Goal: Check status: Check status

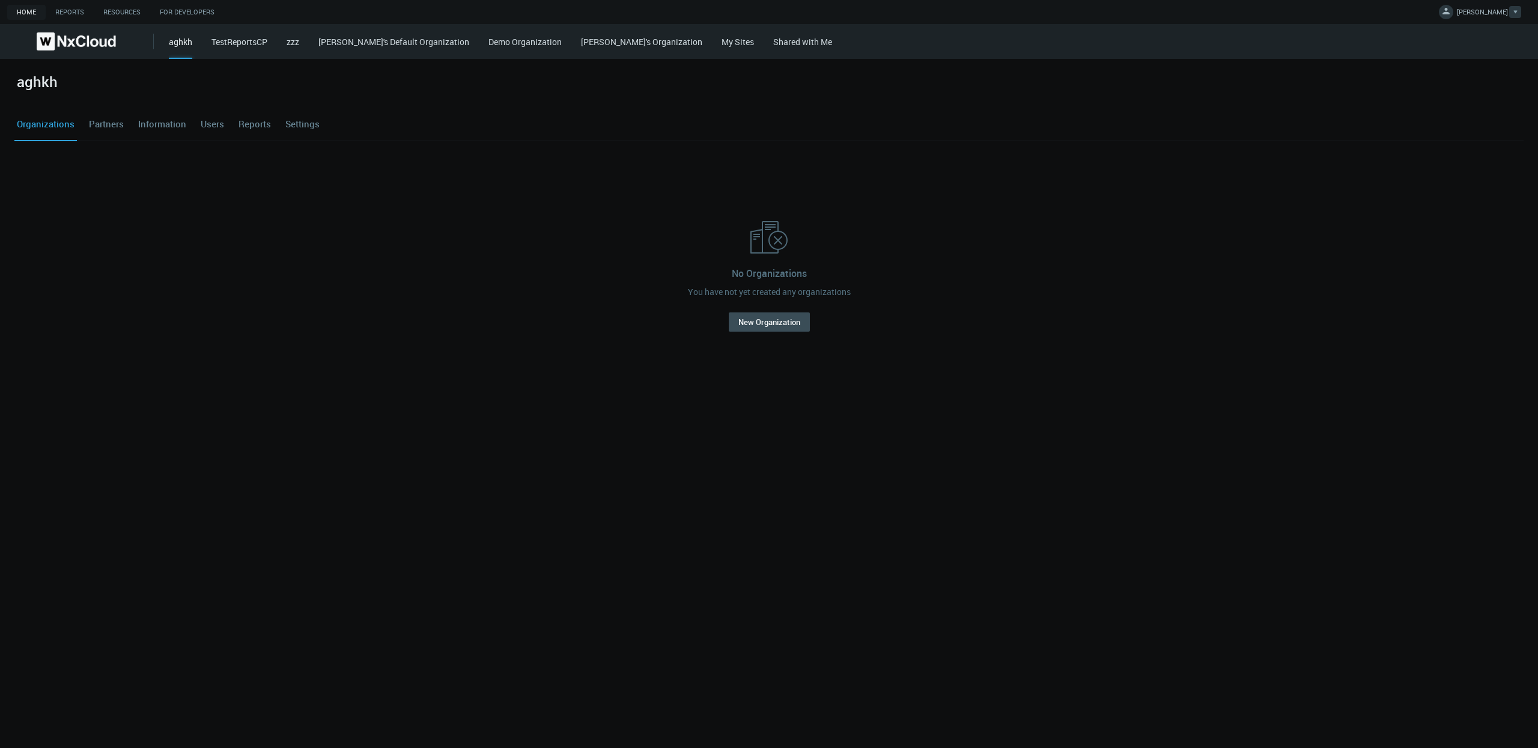
click at [1484, 13] on span "[PERSON_NAME]" at bounding box center [1482, 14] width 51 height 14
click at [773, 38] on link "Shared with Me" at bounding box center [802, 41] width 59 height 11
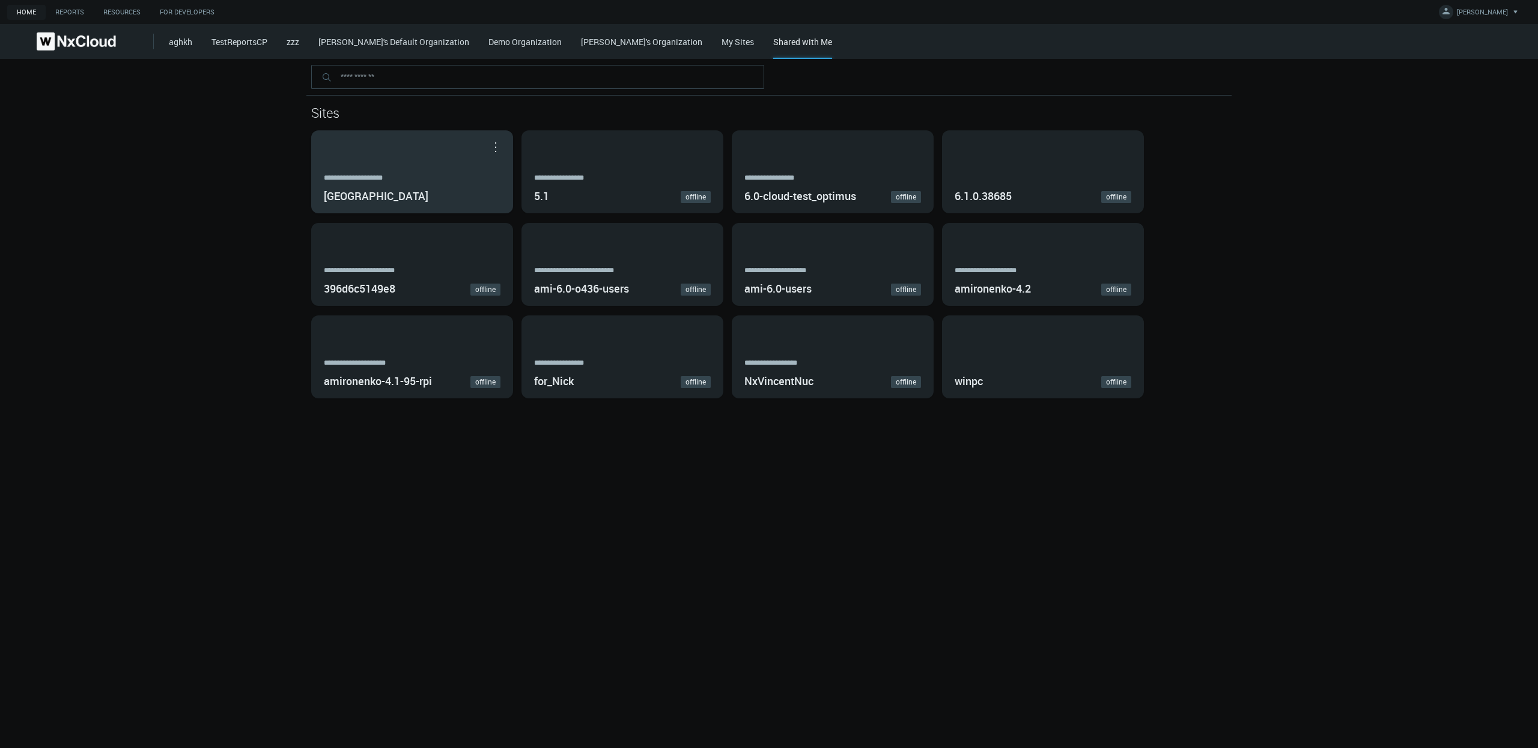
click at [393, 159] on div "**********" at bounding box center [412, 172] width 201 height 82
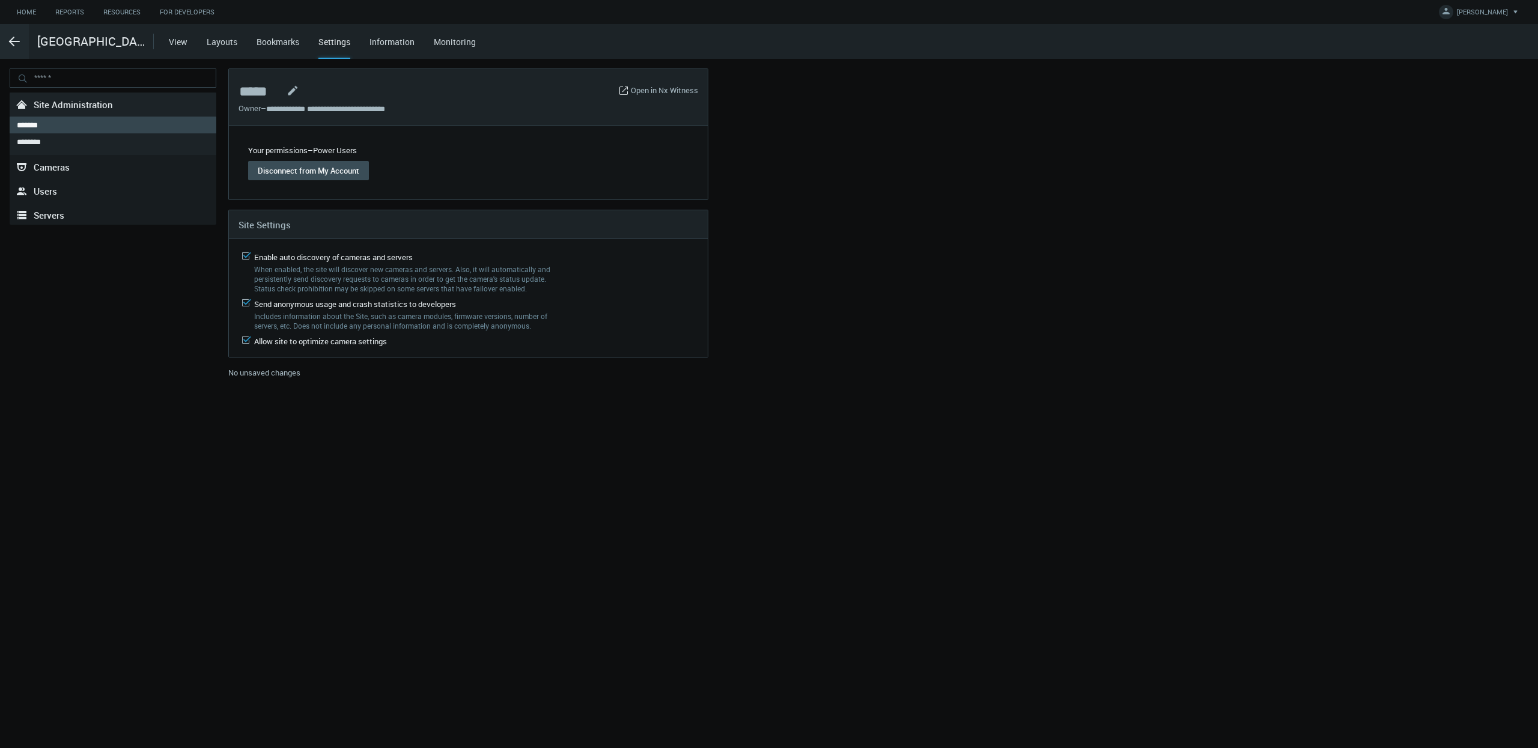
click at [172, 46] on link "View" at bounding box center [178, 41] width 19 height 11
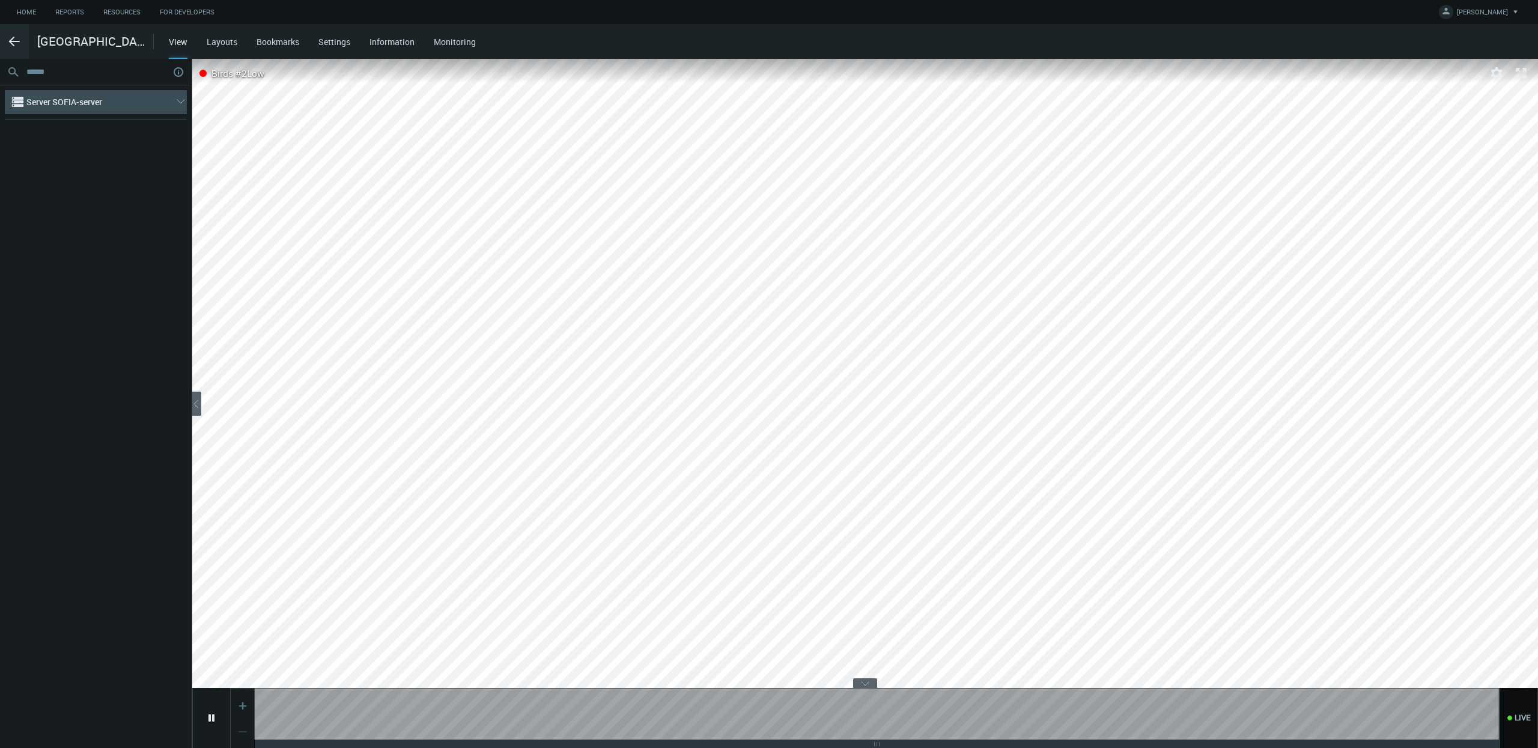
click at [180, 105] on icon "arrow_expand" at bounding box center [181, 102] width 12 height 12
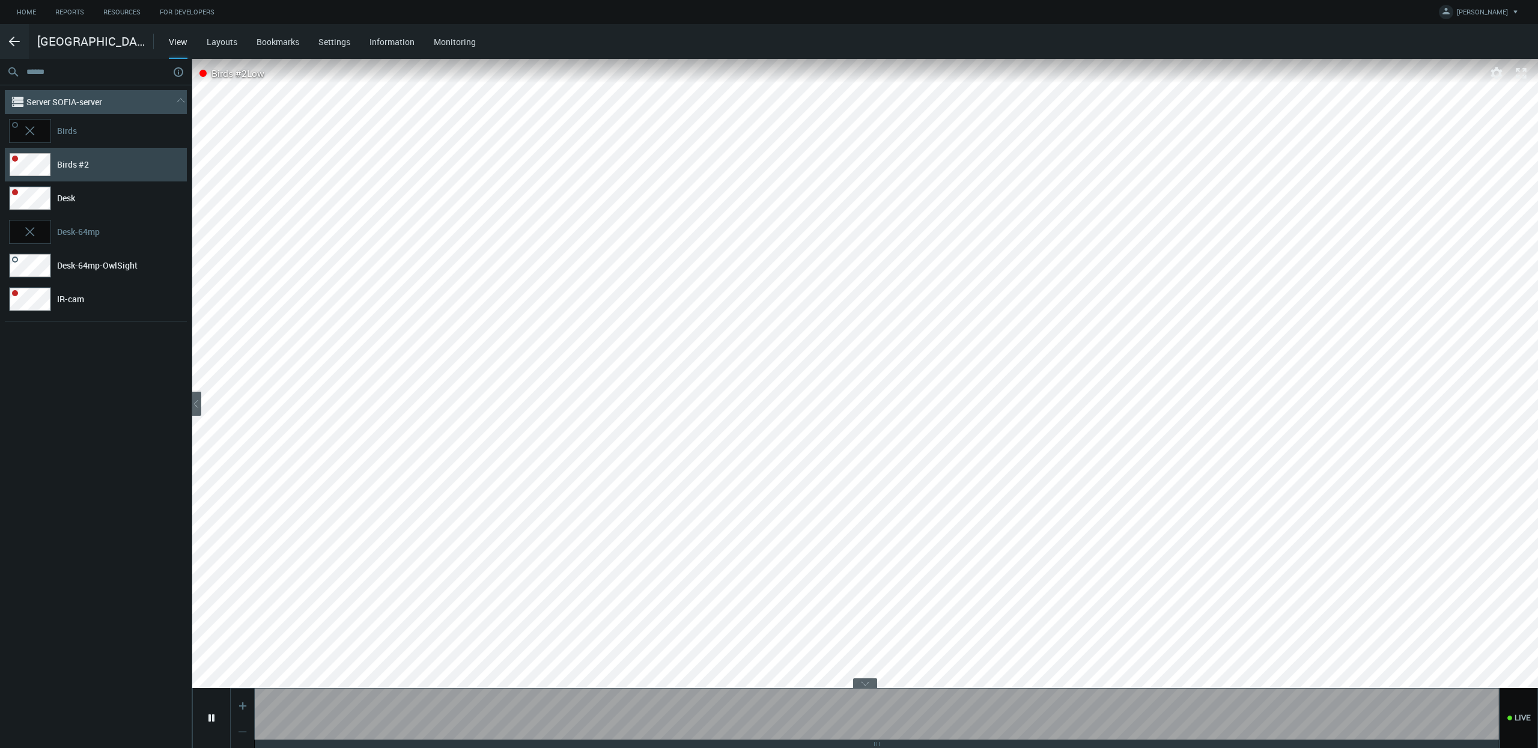
click at [162, 100] on span "Server SOFIA-server" at bounding box center [95, 102] width 139 height 24
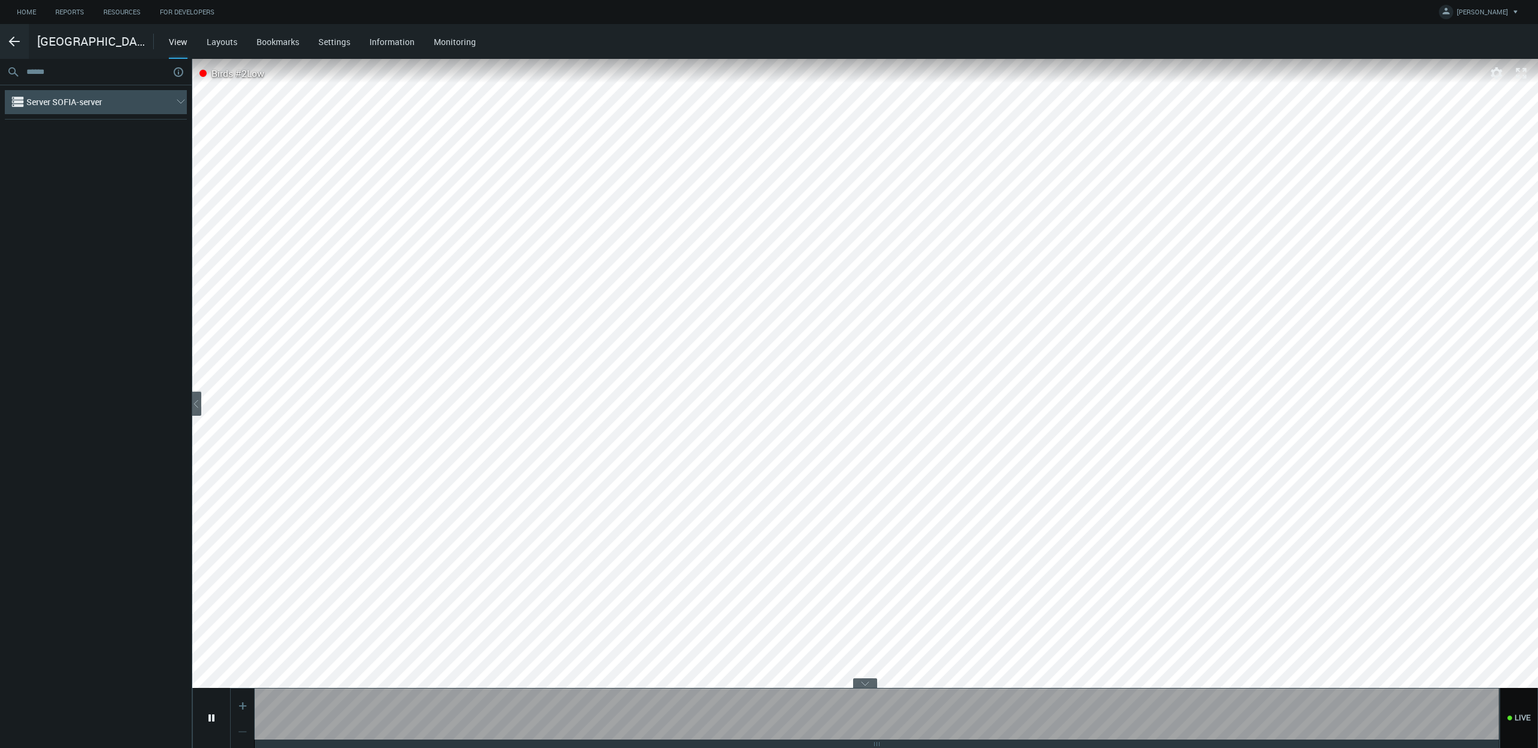
click at [162, 100] on span "Server SOFIA-server" at bounding box center [95, 102] width 139 height 24
